Goal: Check status: Check status

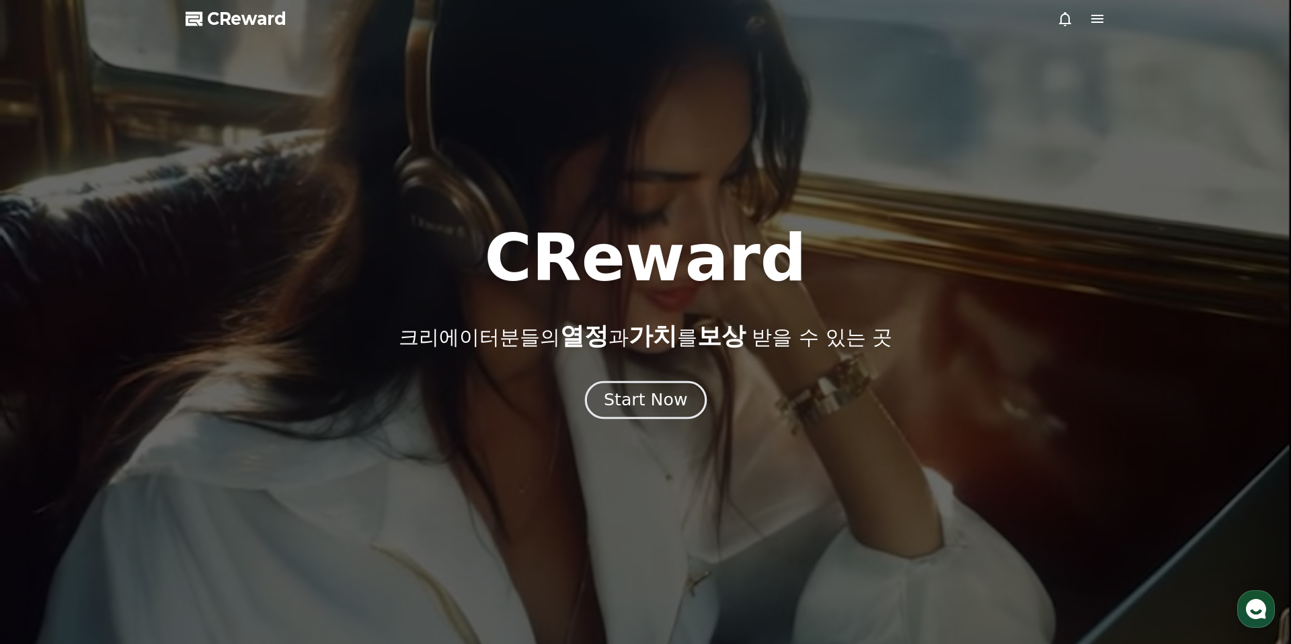
click at [672, 401] on div "Start Now" at bounding box center [645, 400] width 83 height 23
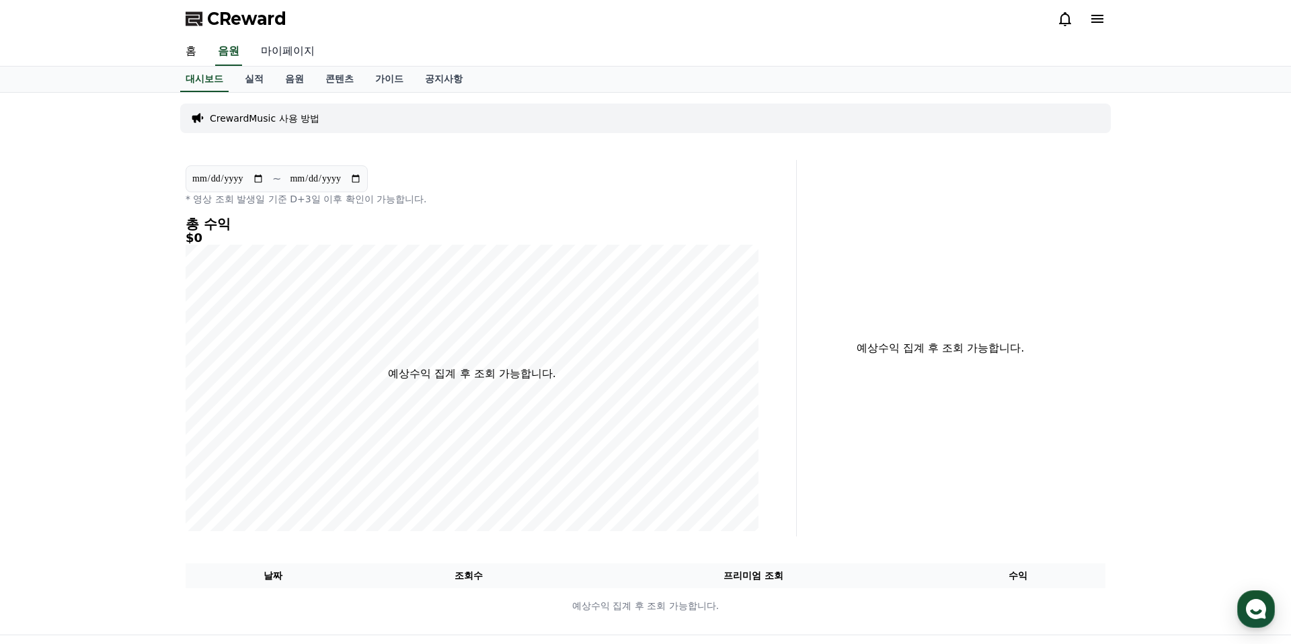
click at [282, 54] on link "마이페이지" at bounding box center [287, 52] width 75 height 28
select select "**********"
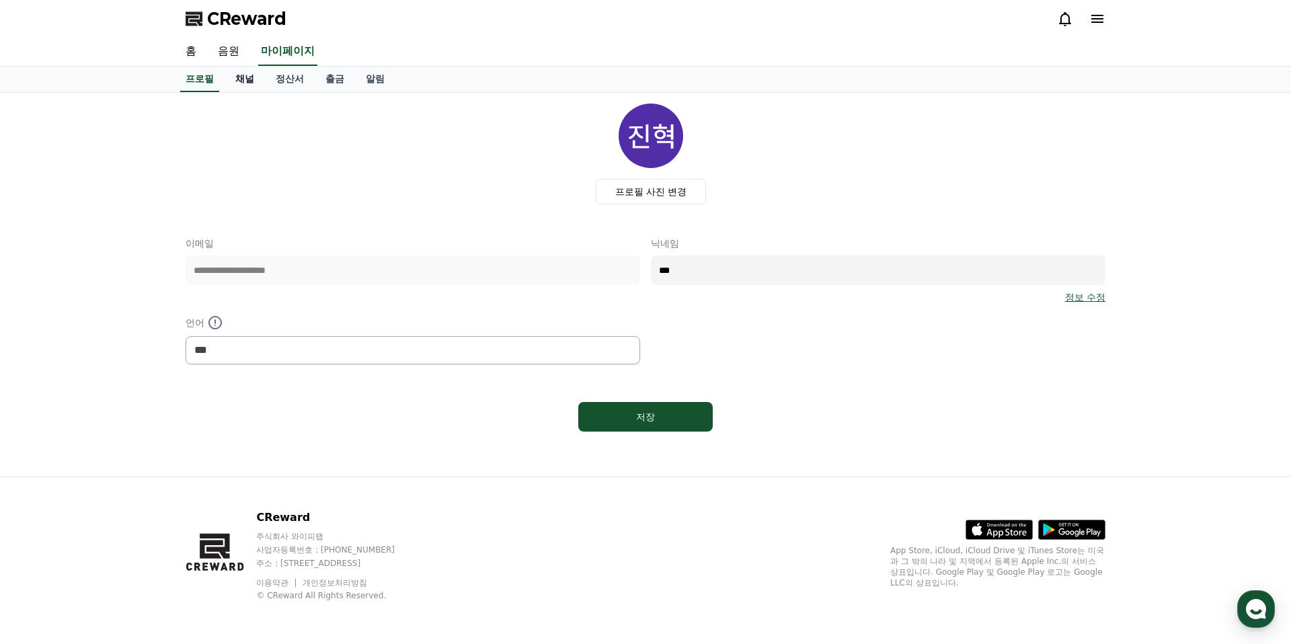
drag, startPoint x: 245, startPoint y: 81, endPoint x: 249, endPoint y: 89, distance: 9.0
click at [245, 81] on link "채널" at bounding box center [245, 80] width 40 height 26
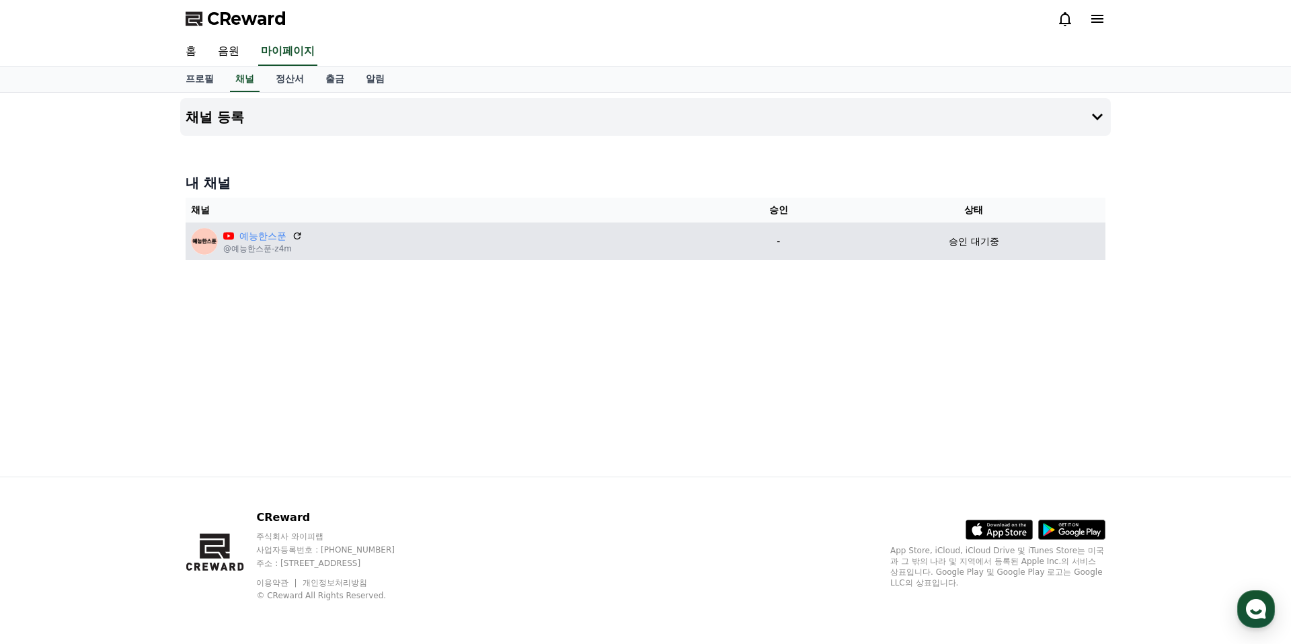
click at [898, 247] on div "승인 대기중" at bounding box center [974, 242] width 252 height 14
click at [244, 236] on link "예능한스푼" at bounding box center [262, 236] width 47 height 14
